Goal: Navigation & Orientation: Find specific page/section

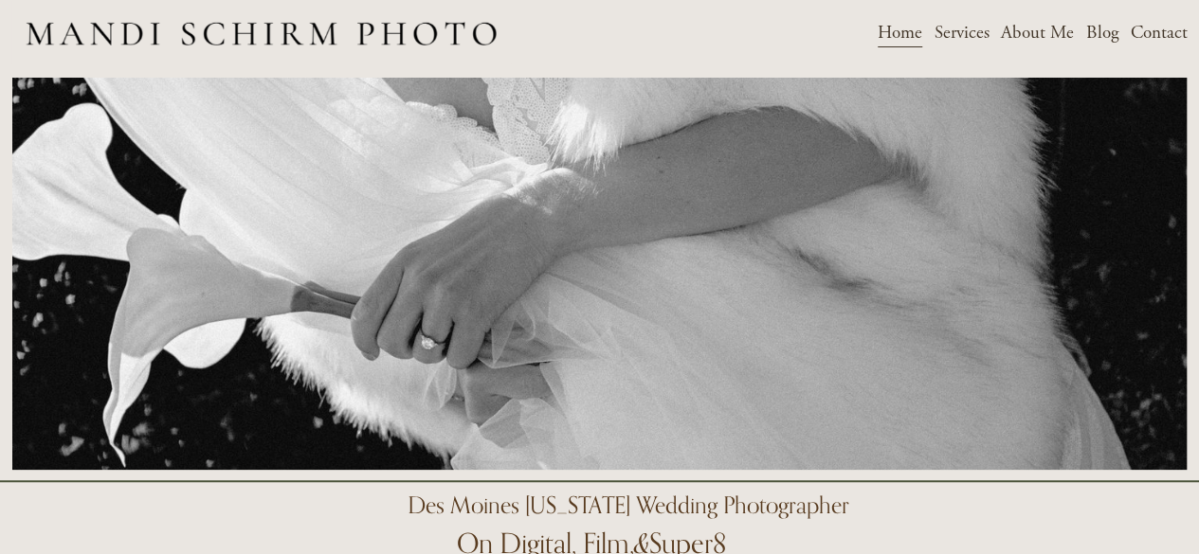
click at [967, 43] on span "Services" at bounding box center [961, 33] width 55 height 28
click at [0, 0] on span "Weddings" at bounding box center [0, 0] width 0 height 0
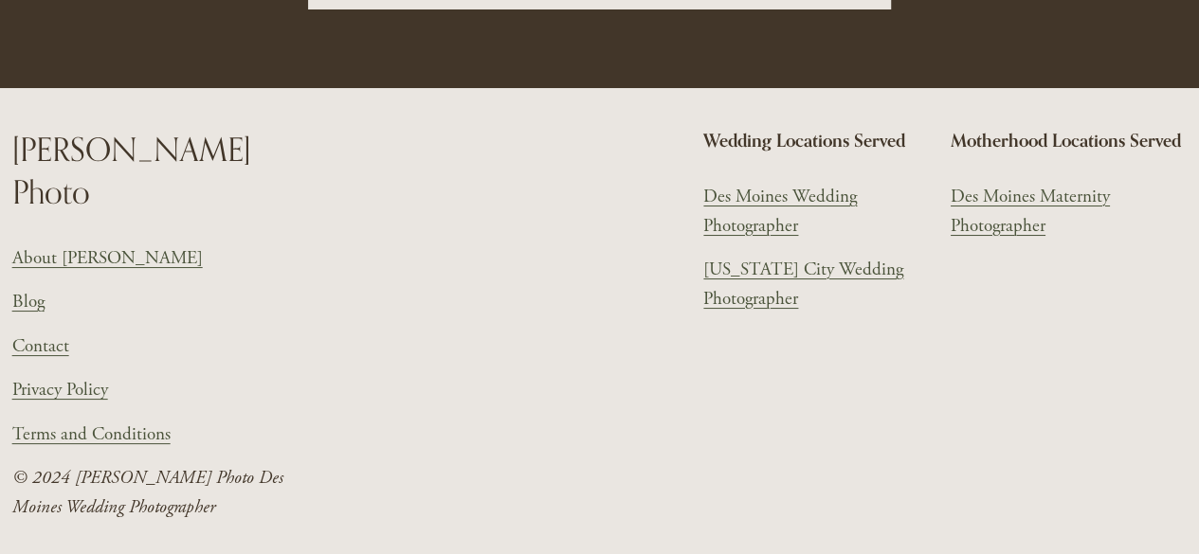
scroll to position [7128, 0]
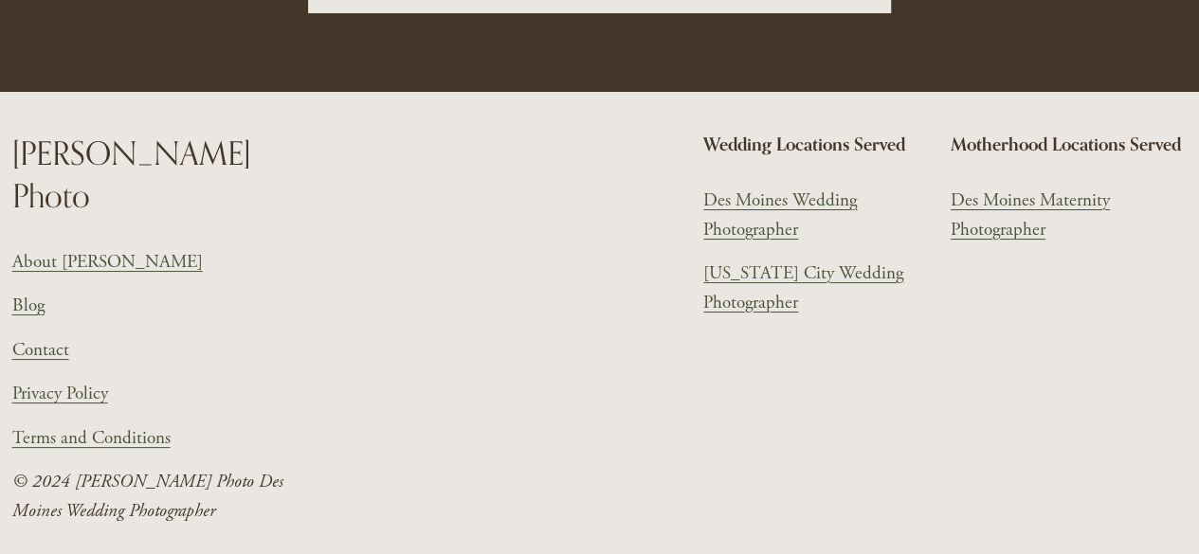
click at [758, 200] on link "Des Moines Wedding Photographer" at bounding box center [821, 216] width 237 height 58
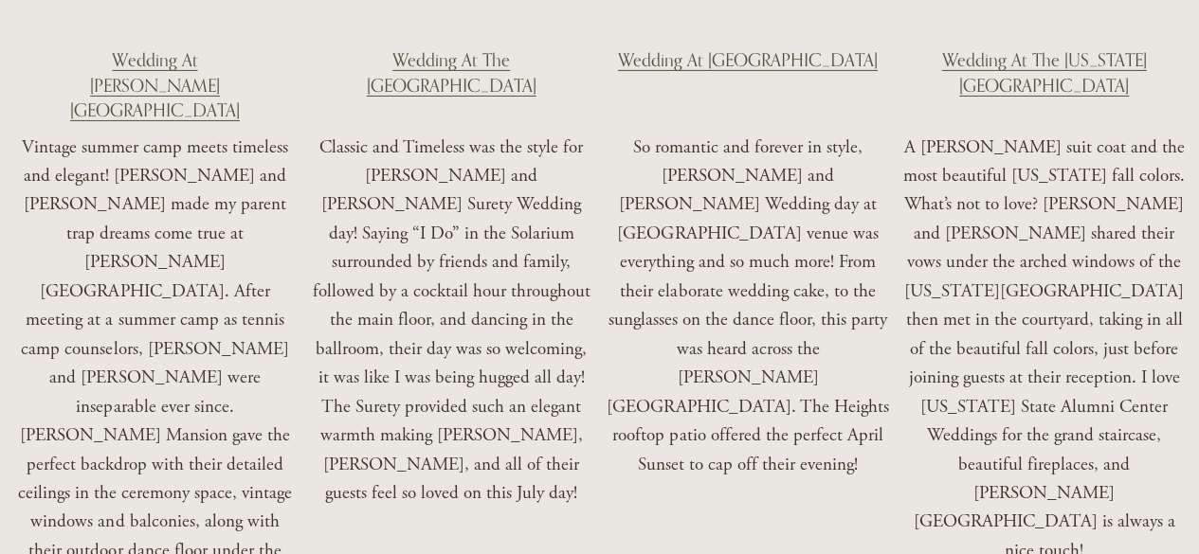
scroll to position [3164, 0]
